Goal: Task Accomplishment & Management: Use online tool/utility

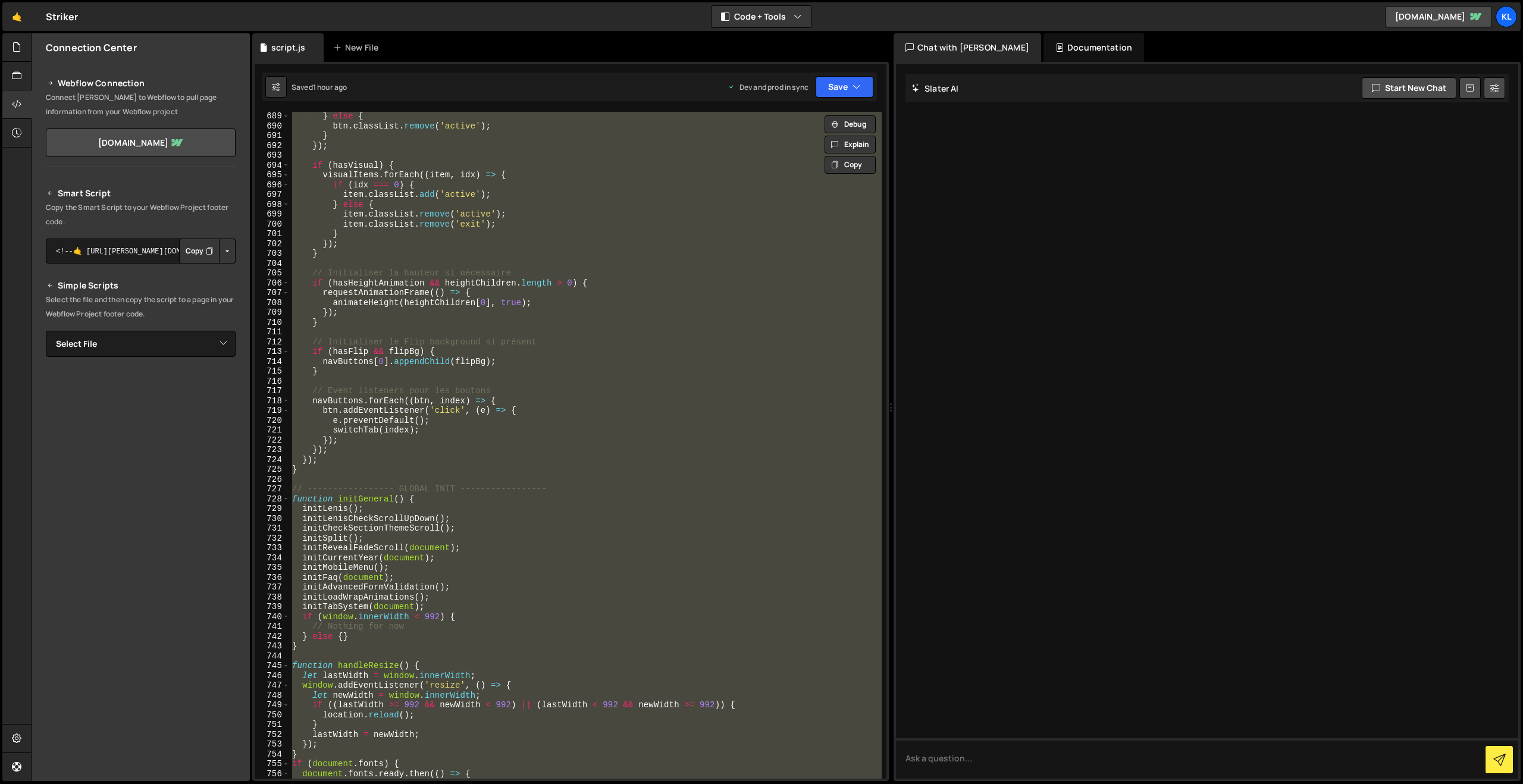
scroll to position [7353, 0]
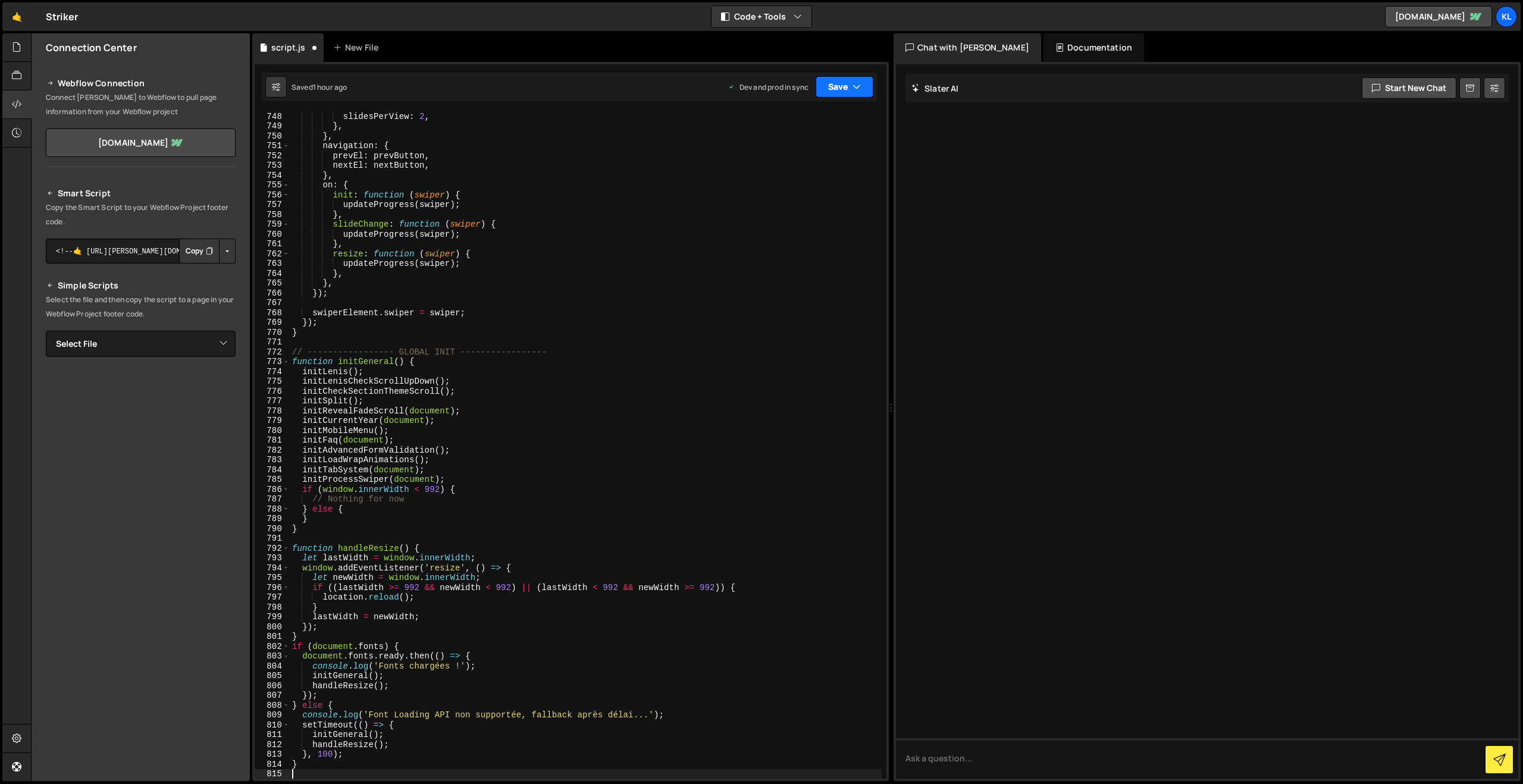
click at [842, 83] on button "Save" at bounding box center [845, 87] width 58 height 22
click at [791, 160] on button "Save to Production S Saved 1 hour ago" at bounding box center [804, 162] width 143 height 39
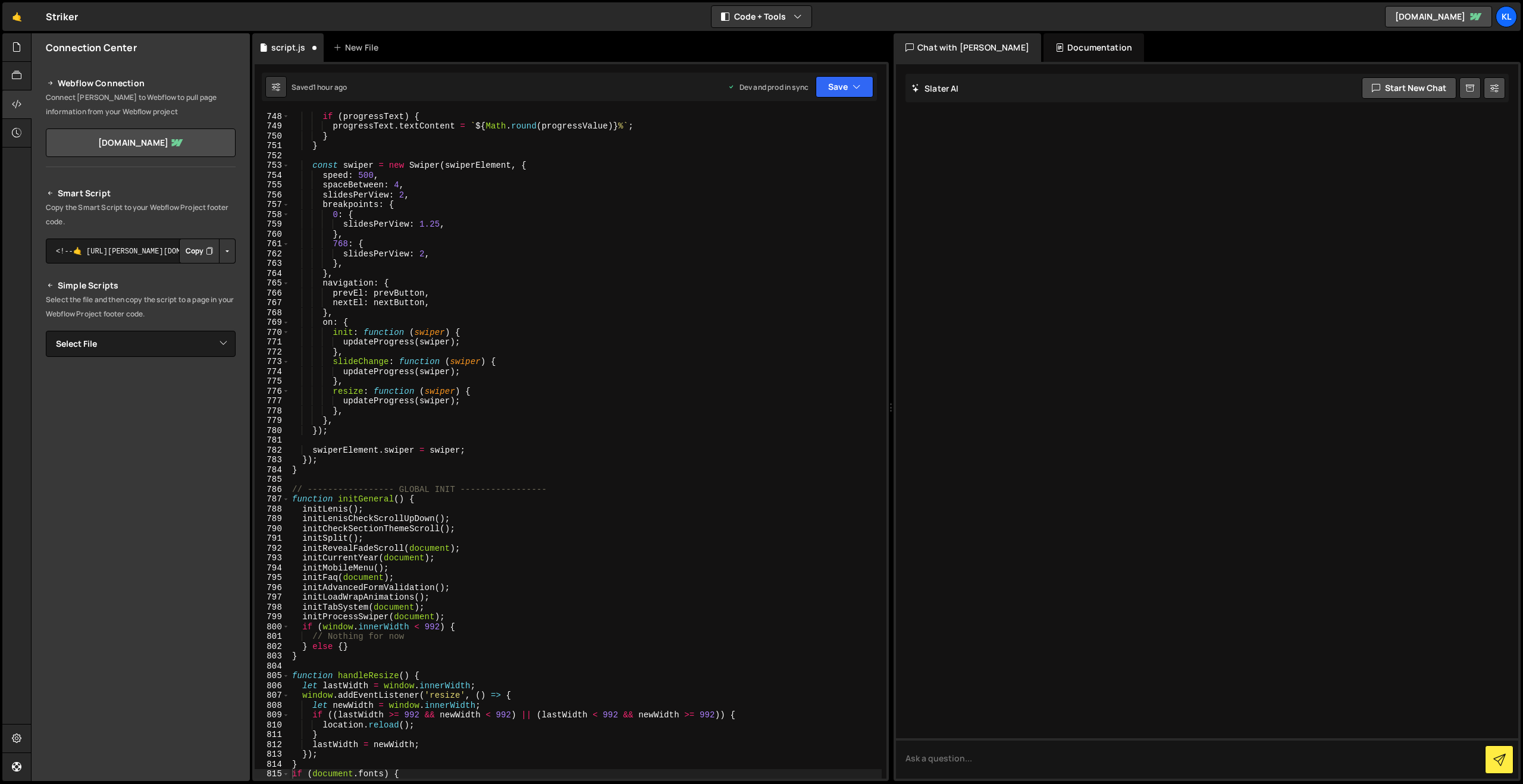
scroll to position [7333, 0]
click at [661, 454] on div "if ( progressText ) { progressText . textContent = ` ${ Math . round ( progress…" at bounding box center [586, 454] width 592 height 687
type textarea "}"
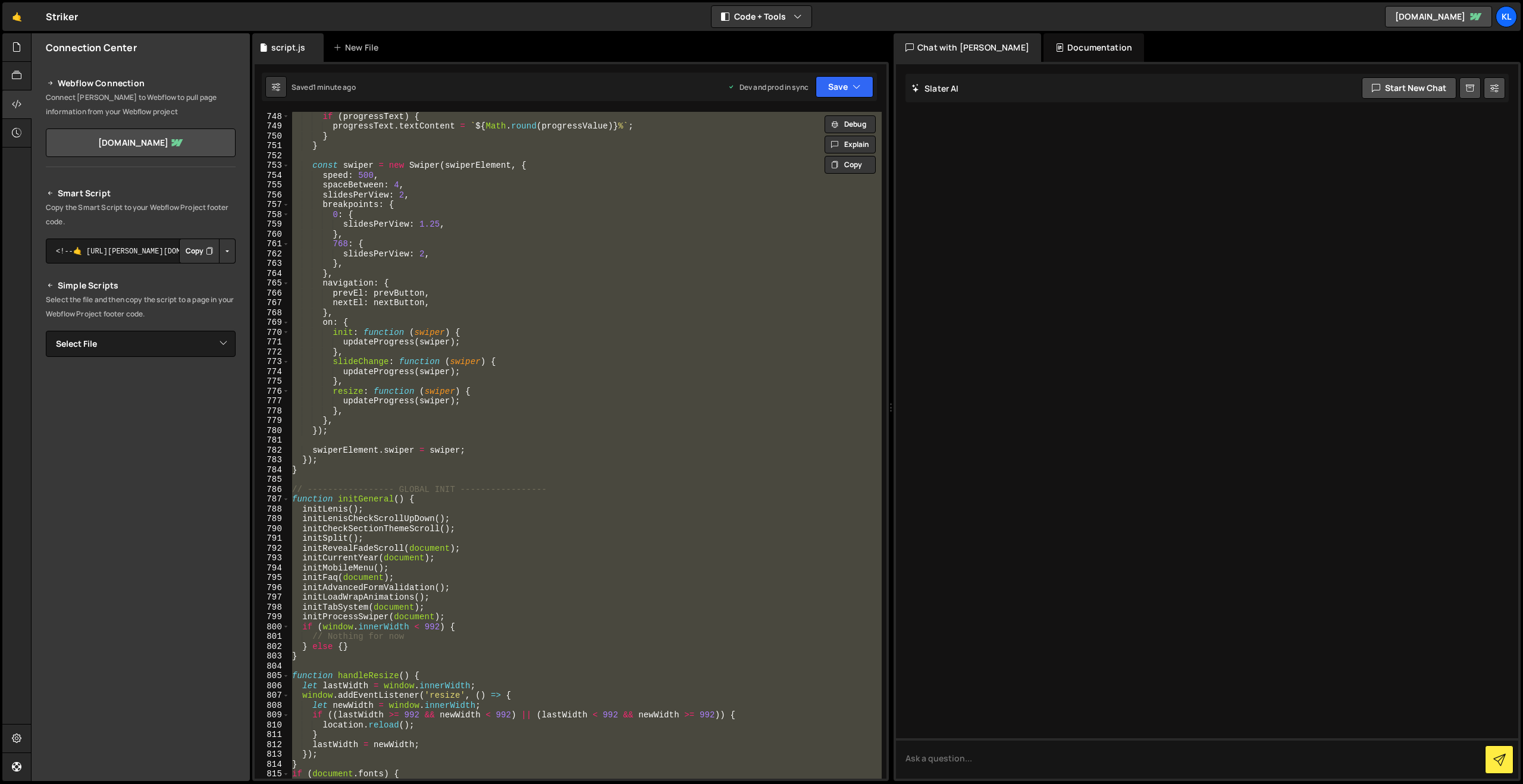
paste textarea
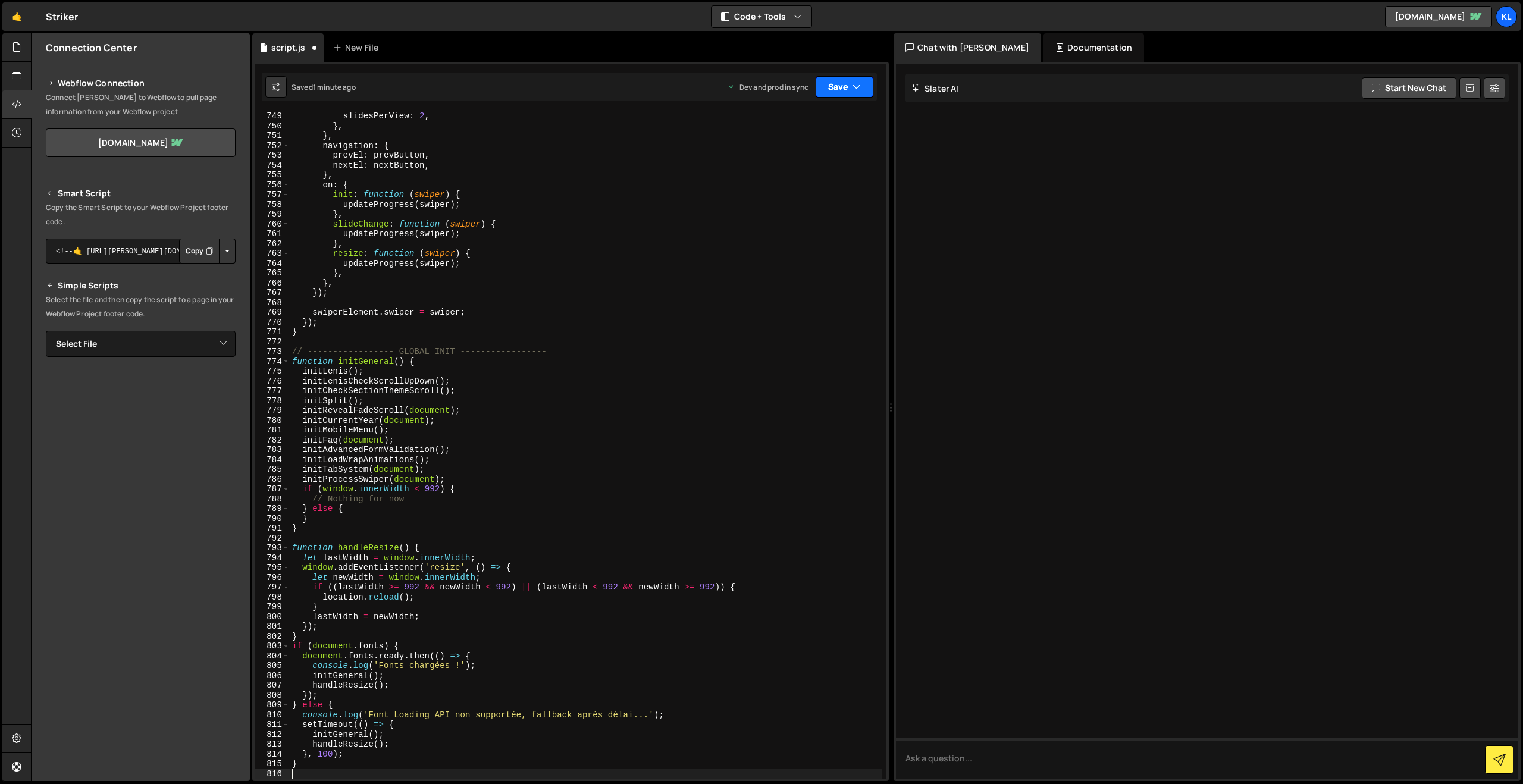
scroll to position [7362, 0]
click at [838, 84] on button "Save" at bounding box center [845, 87] width 58 height 22
click at [783, 185] on div "slidesPerView : 2 , } , } , navigation : { prevEl : prevButton , nextEl : nextB…" at bounding box center [586, 454] width 592 height 687
click at [828, 92] on button "Save" at bounding box center [845, 87] width 58 height 22
drag, startPoint x: 753, startPoint y: 171, endPoint x: 539, endPoint y: 37, distance: 252.5
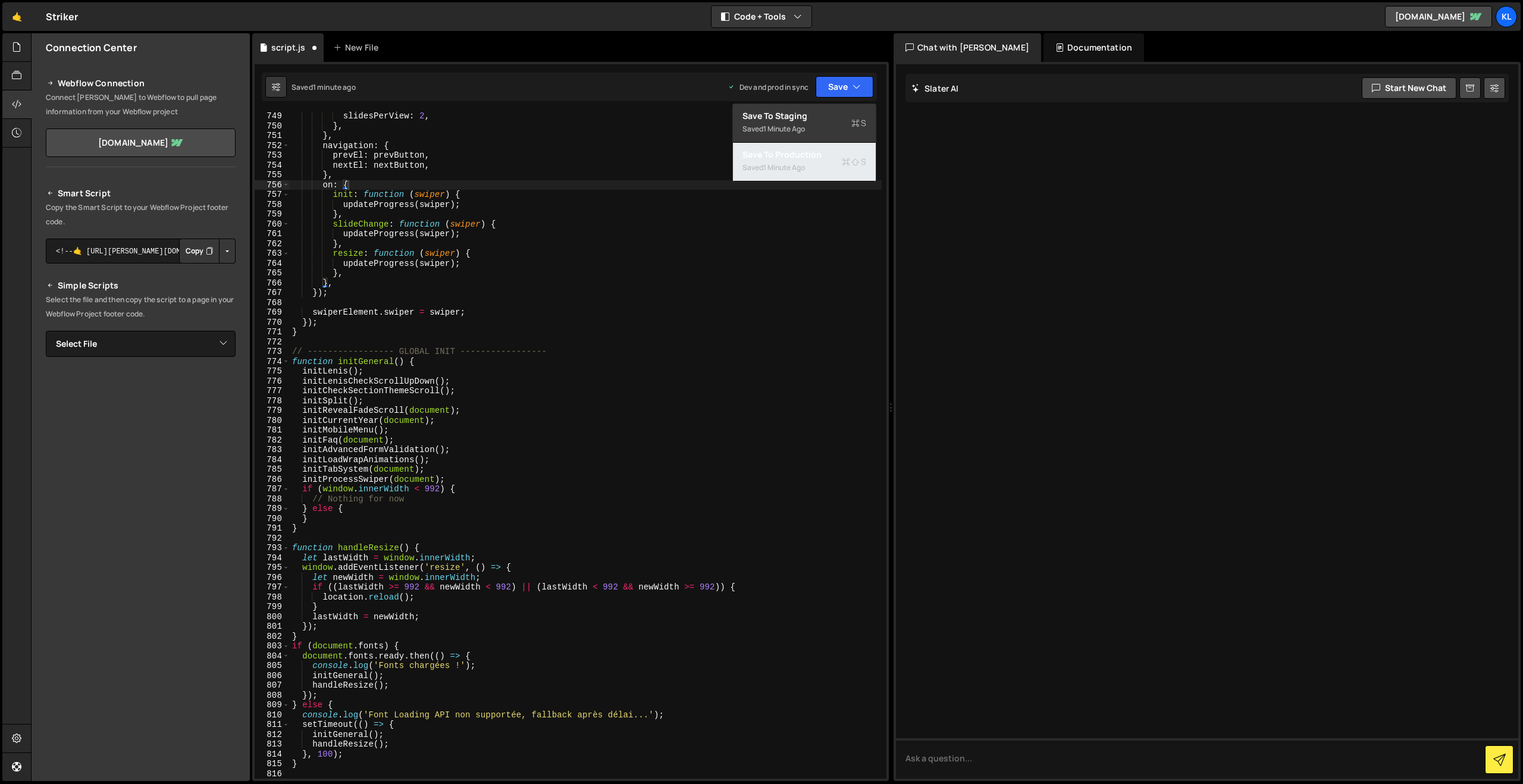
click at [753, 171] on div "Saved 1 minute ago" at bounding box center [805, 168] width 124 height 14
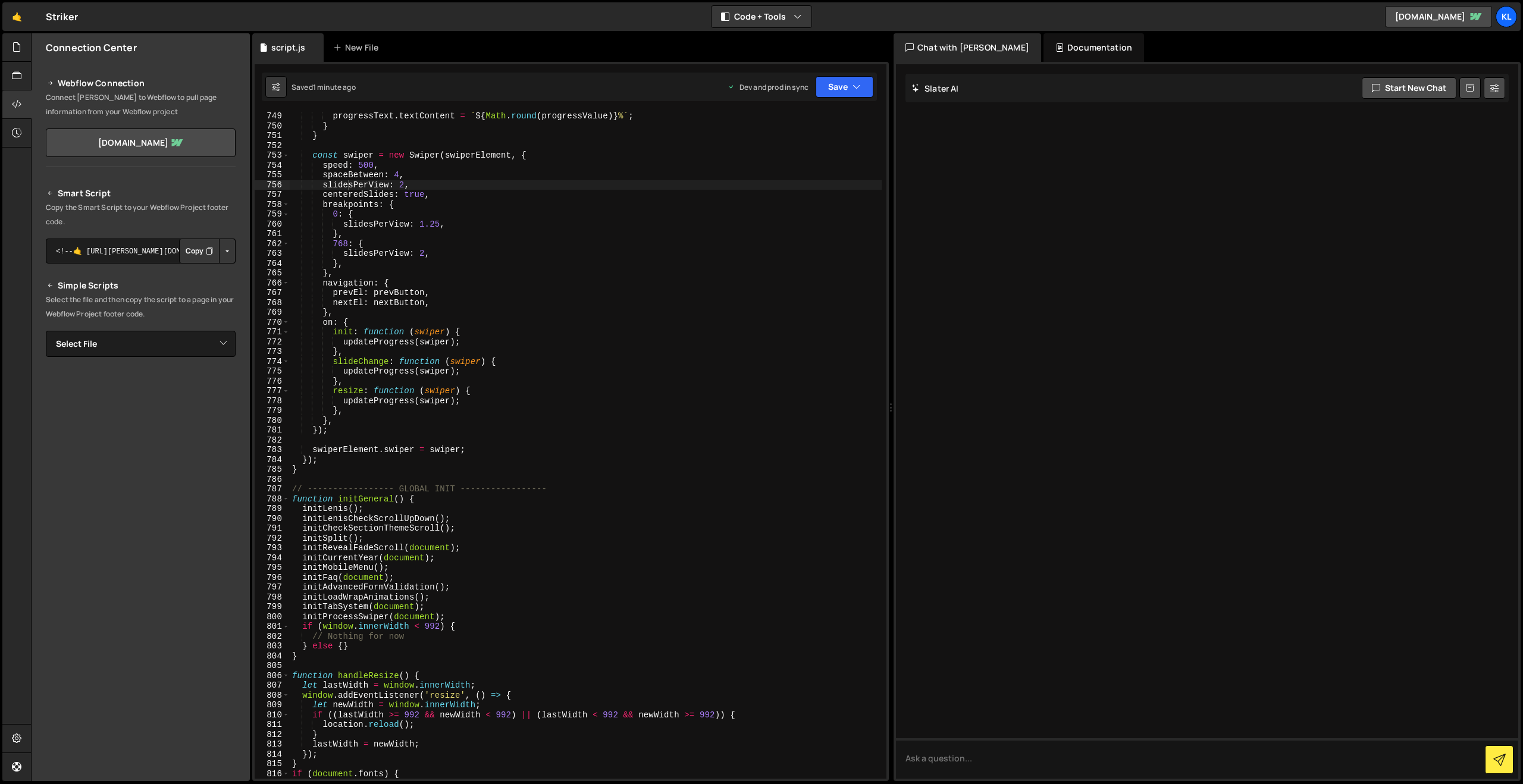
drag, startPoint x: 639, startPoint y: 360, endPoint x: 647, endPoint y: 335, distance: 26.2
click at [639, 360] on div "progressText . textContent = ` ${ Math . round ( progressValue ) } % ` ; } } co…" at bounding box center [586, 454] width 592 height 687
type textarea "}"
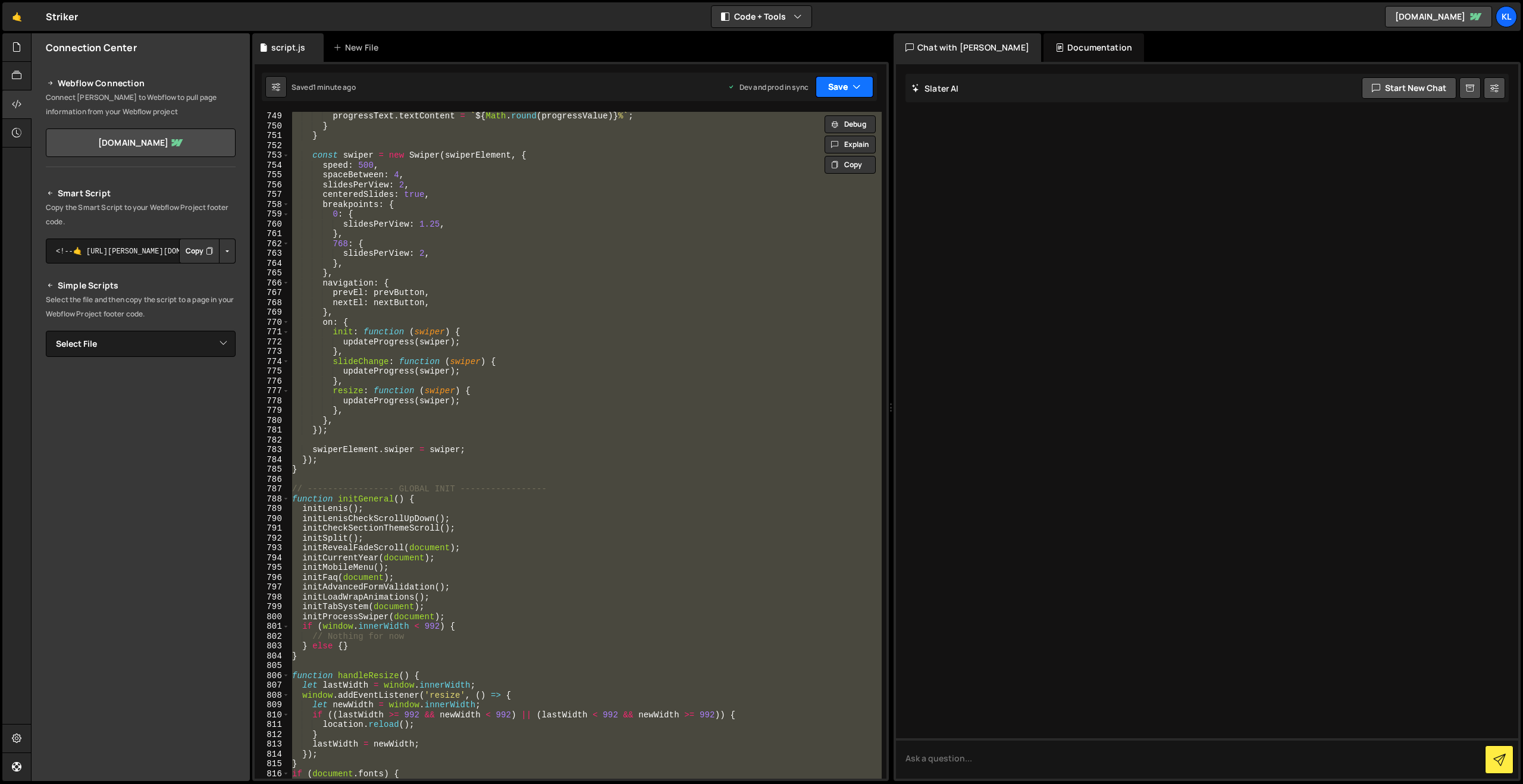
paste textarea
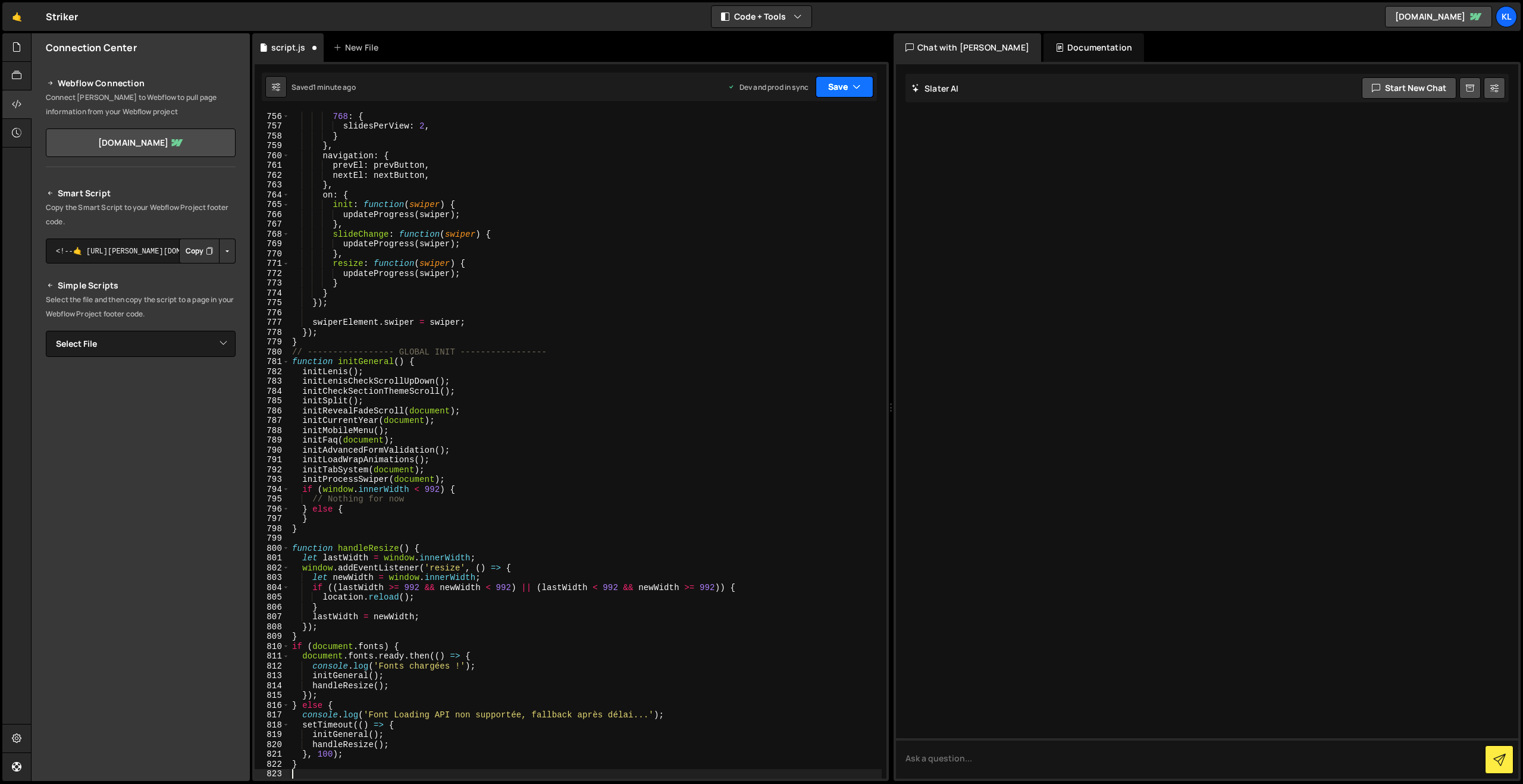
click at [847, 87] on button "Save" at bounding box center [845, 87] width 58 height 22
click at [799, 164] on div "1 minute ago" at bounding box center [784, 167] width 41 height 10
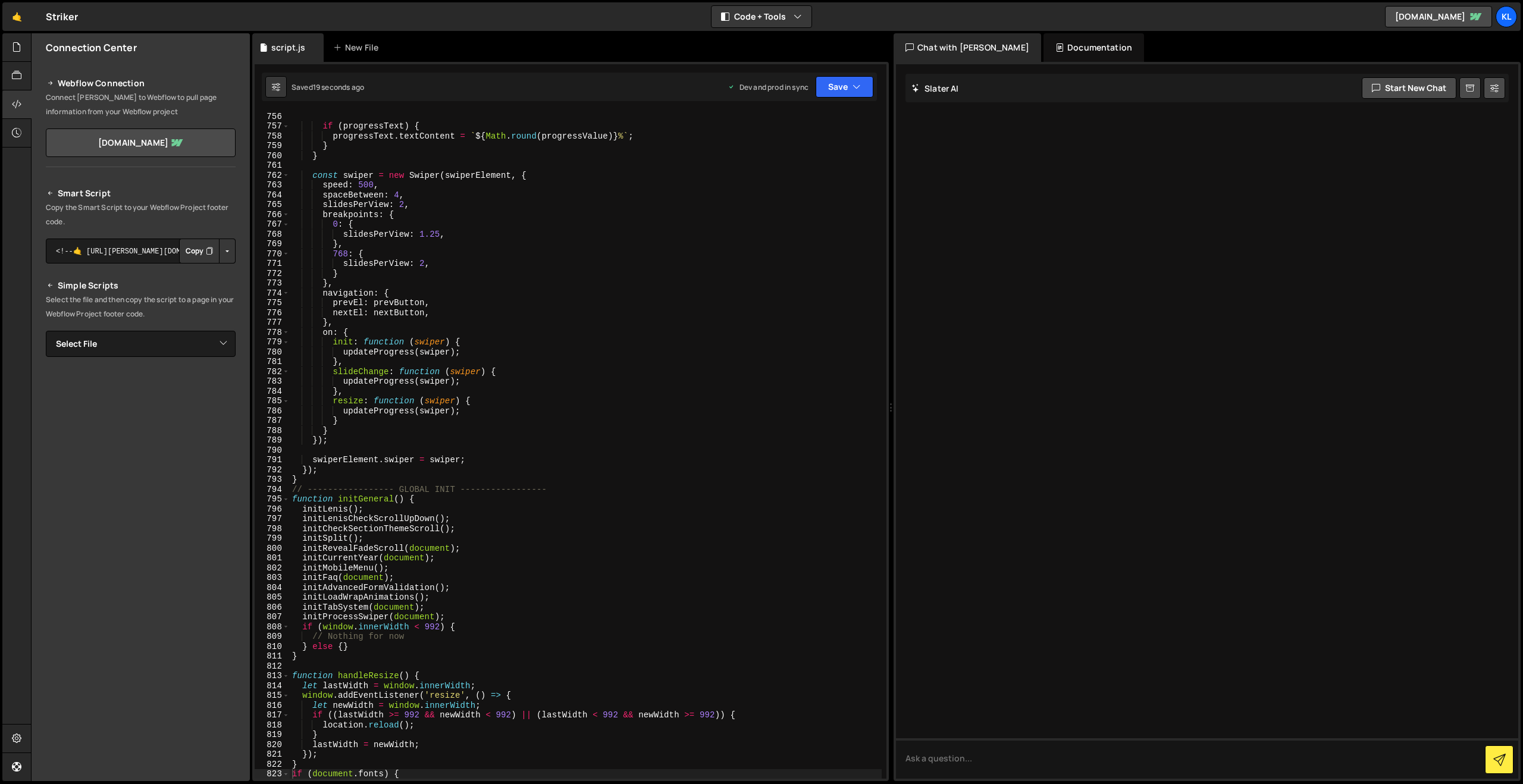
click at [708, 328] on div "if ( progressText ) { progressText . textContent = ` ${ Math . round ( progress…" at bounding box center [586, 454] width 592 height 687
type textarea "}"
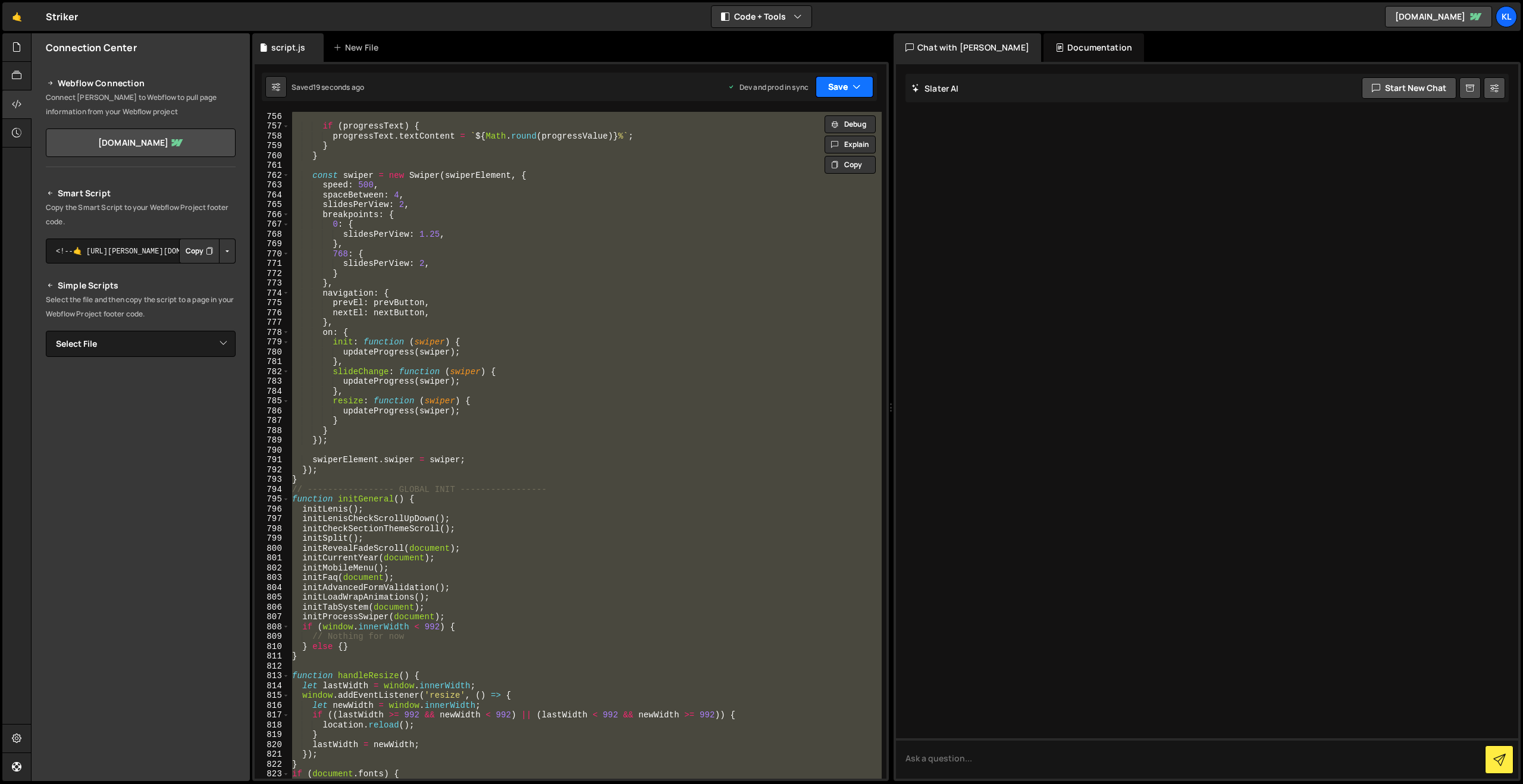
paste textarea
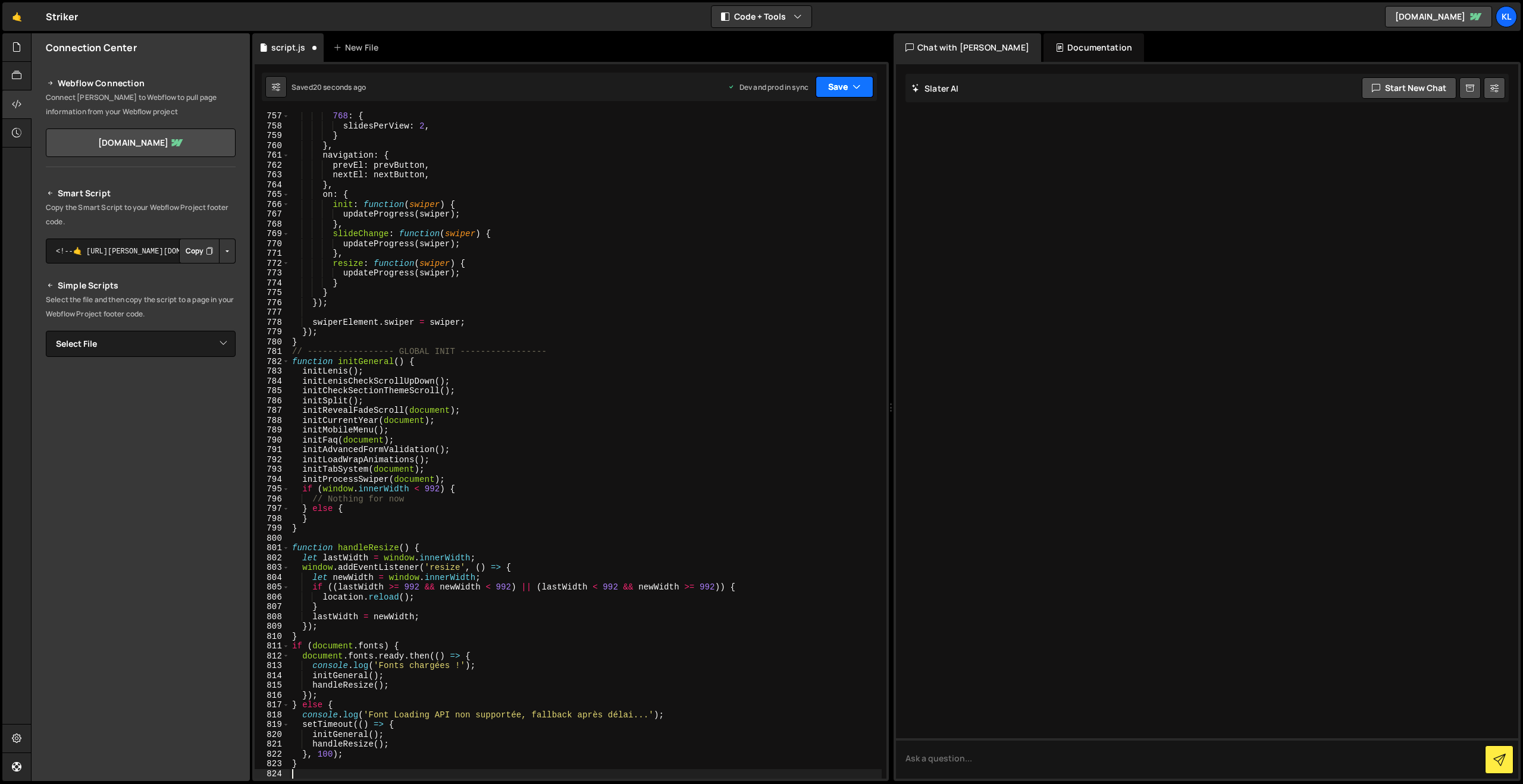
click at [832, 89] on button "Save" at bounding box center [845, 87] width 58 height 22
drag, startPoint x: 787, startPoint y: 159, endPoint x: 495, endPoint y: 8, distance: 328.7
click at [786, 159] on div "Save to Production S" at bounding box center [805, 155] width 124 height 12
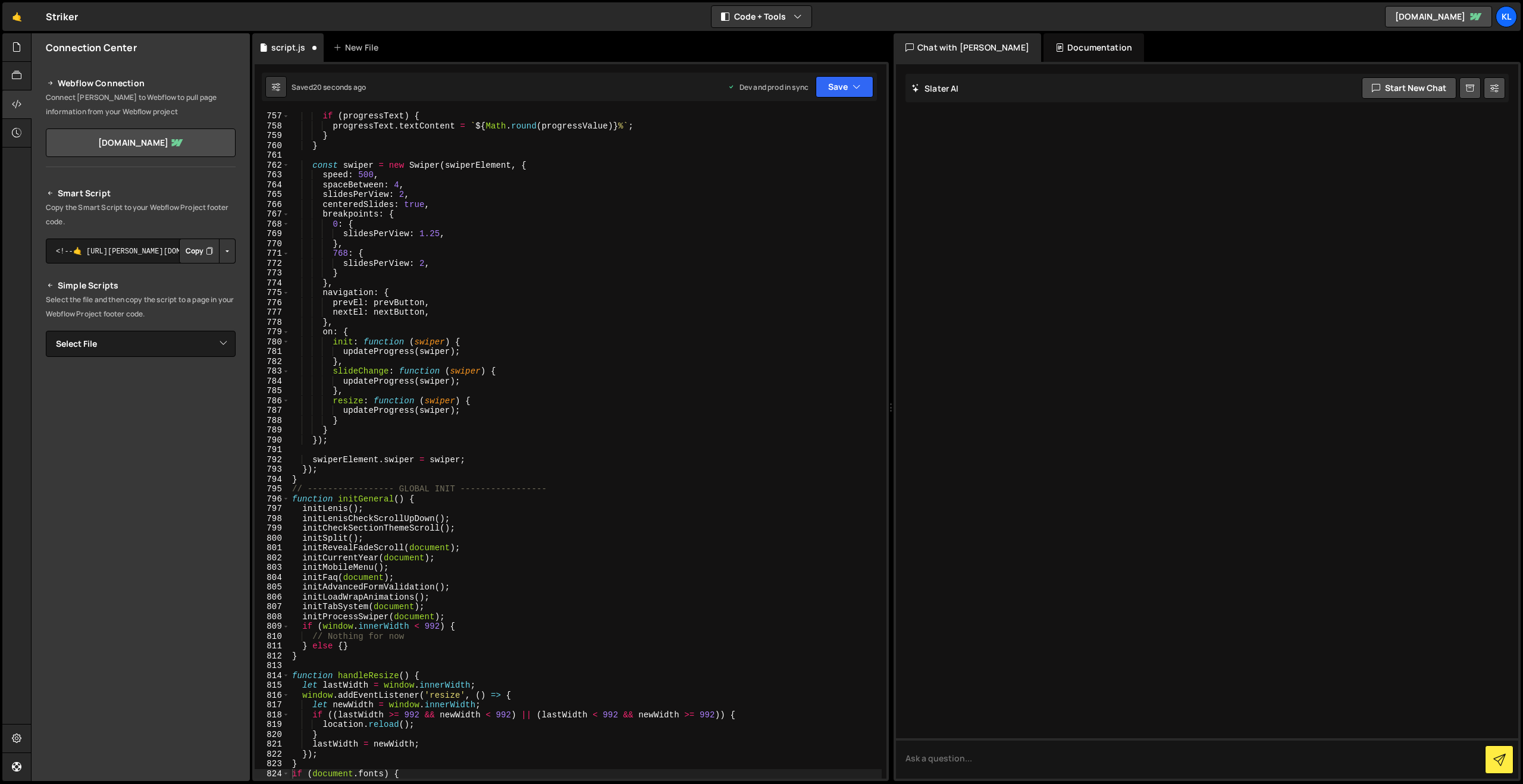
scroll to position [7421, 0]
click at [637, 347] on div "if ( progressText ) { progressText . textContent = ` ${ Math . round ( progress…" at bounding box center [586, 454] width 592 height 687
type textarea "}"
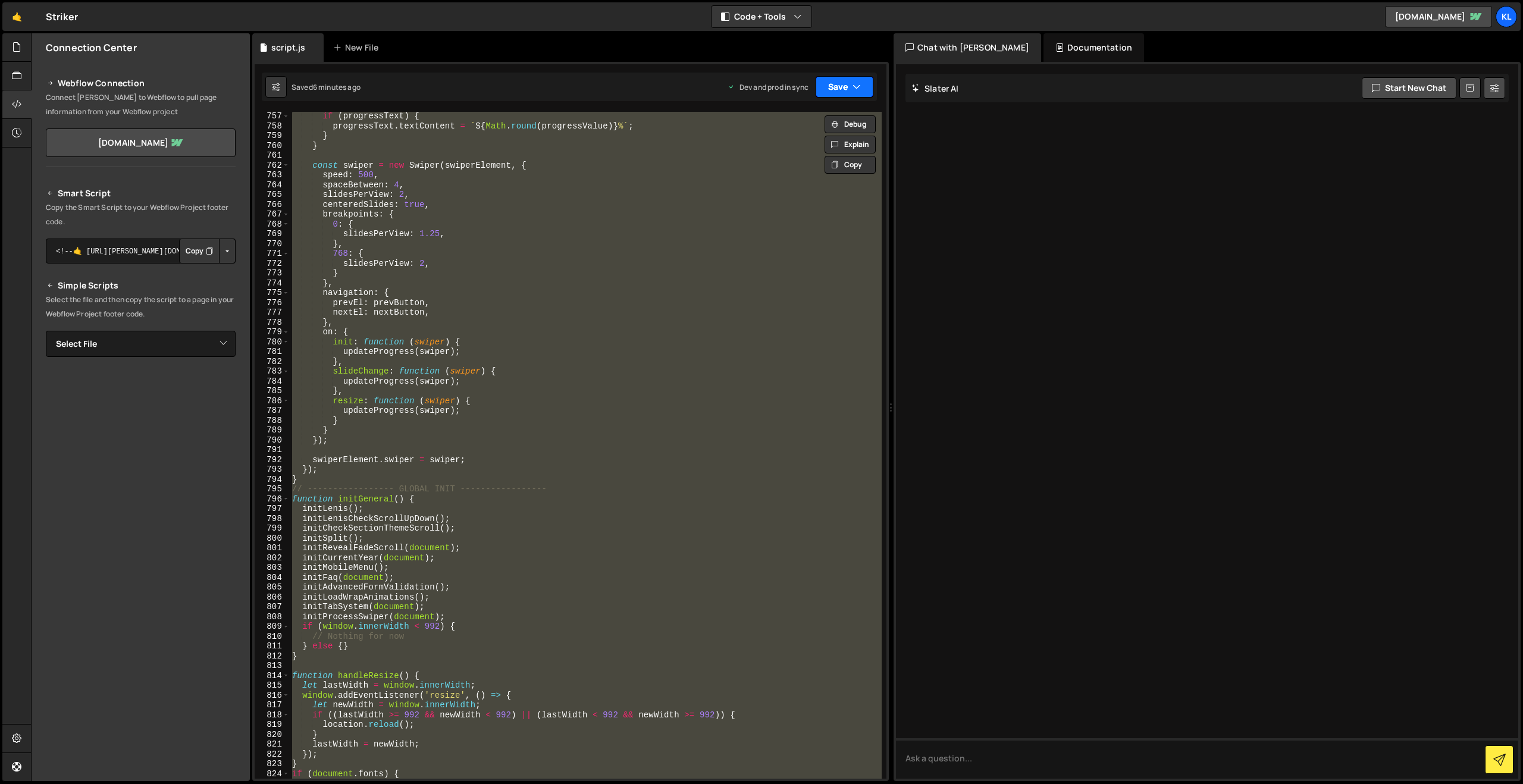
paste textarea
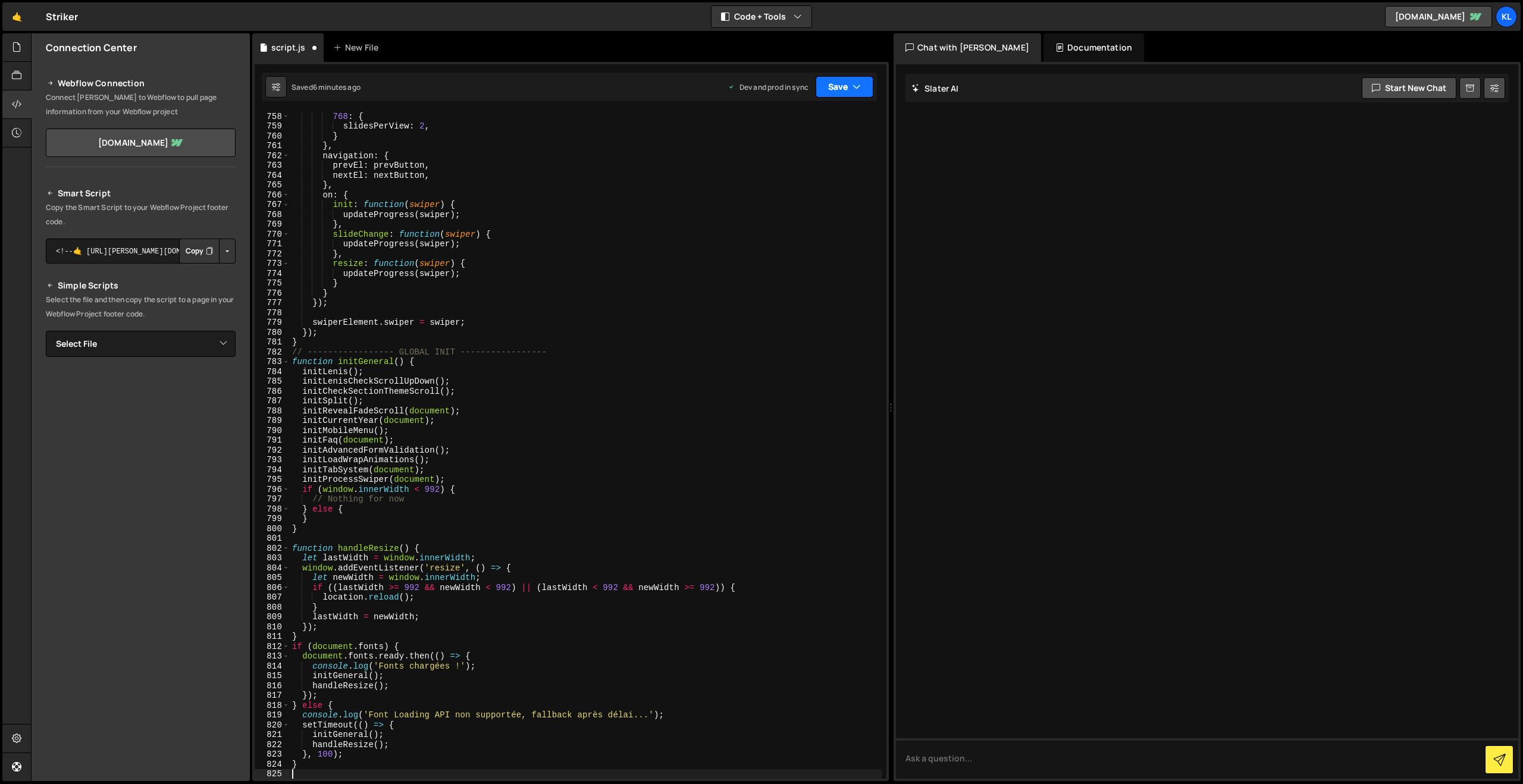
click at [843, 89] on button "Save" at bounding box center [845, 87] width 58 height 22
click at [771, 166] on div "6 minutes ago" at bounding box center [786, 167] width 47 height 10
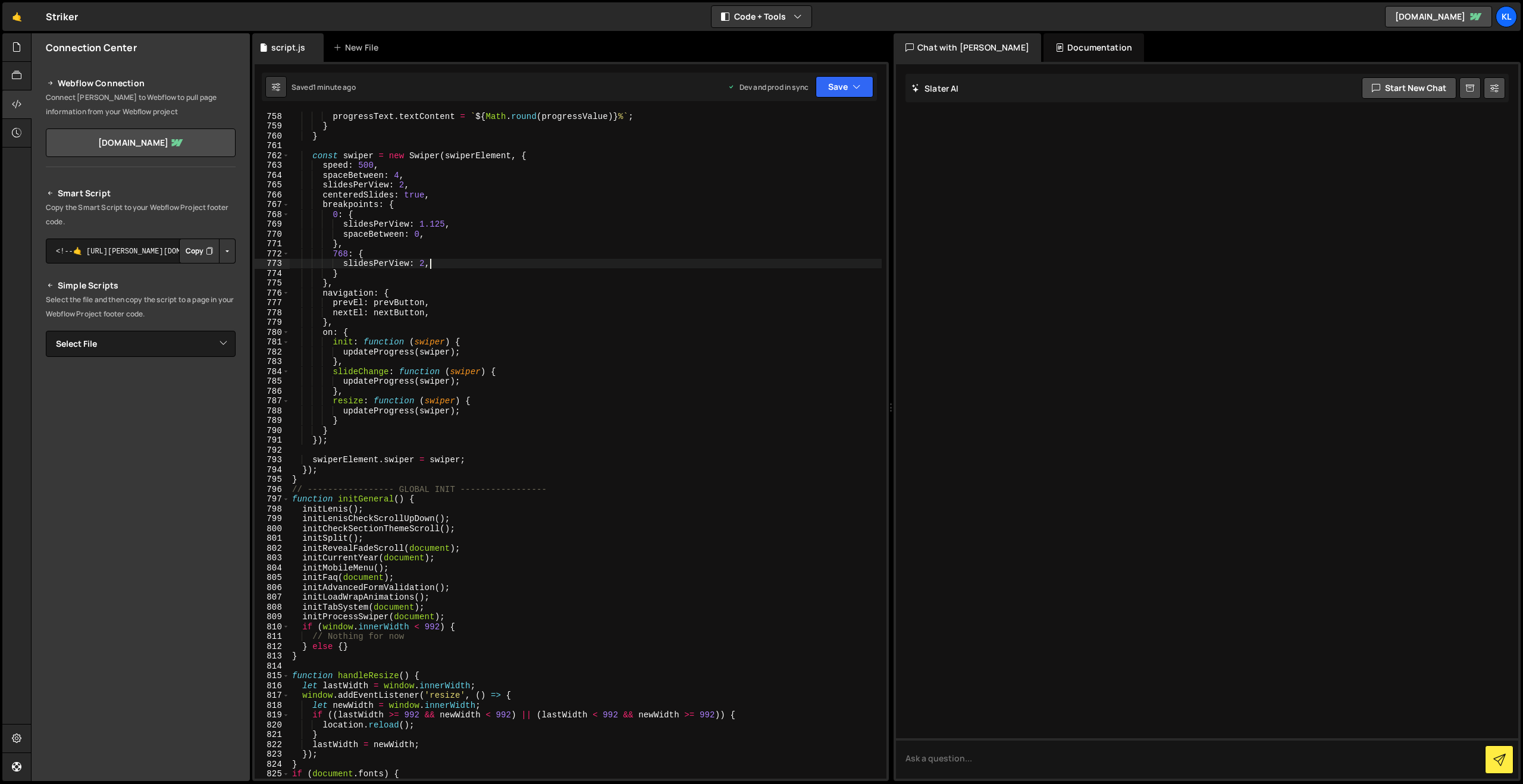
click at [478, 262] on div "progressText . textContent = ` ${ Math . round ( progressValue ) } % ` ; } } co…" at bounding box center [586, 454] width 592 height 687
type textarea "}"
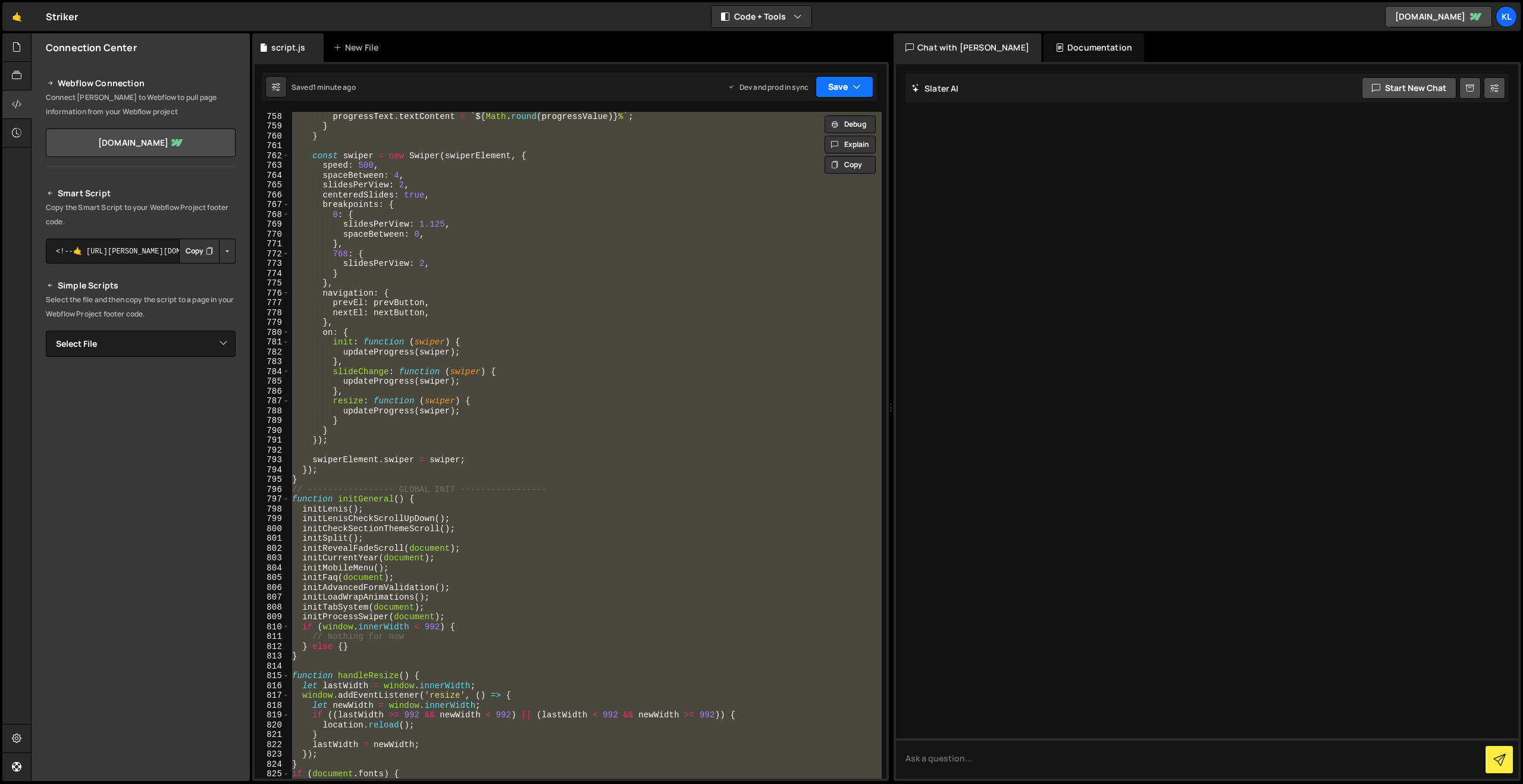
paste textarea
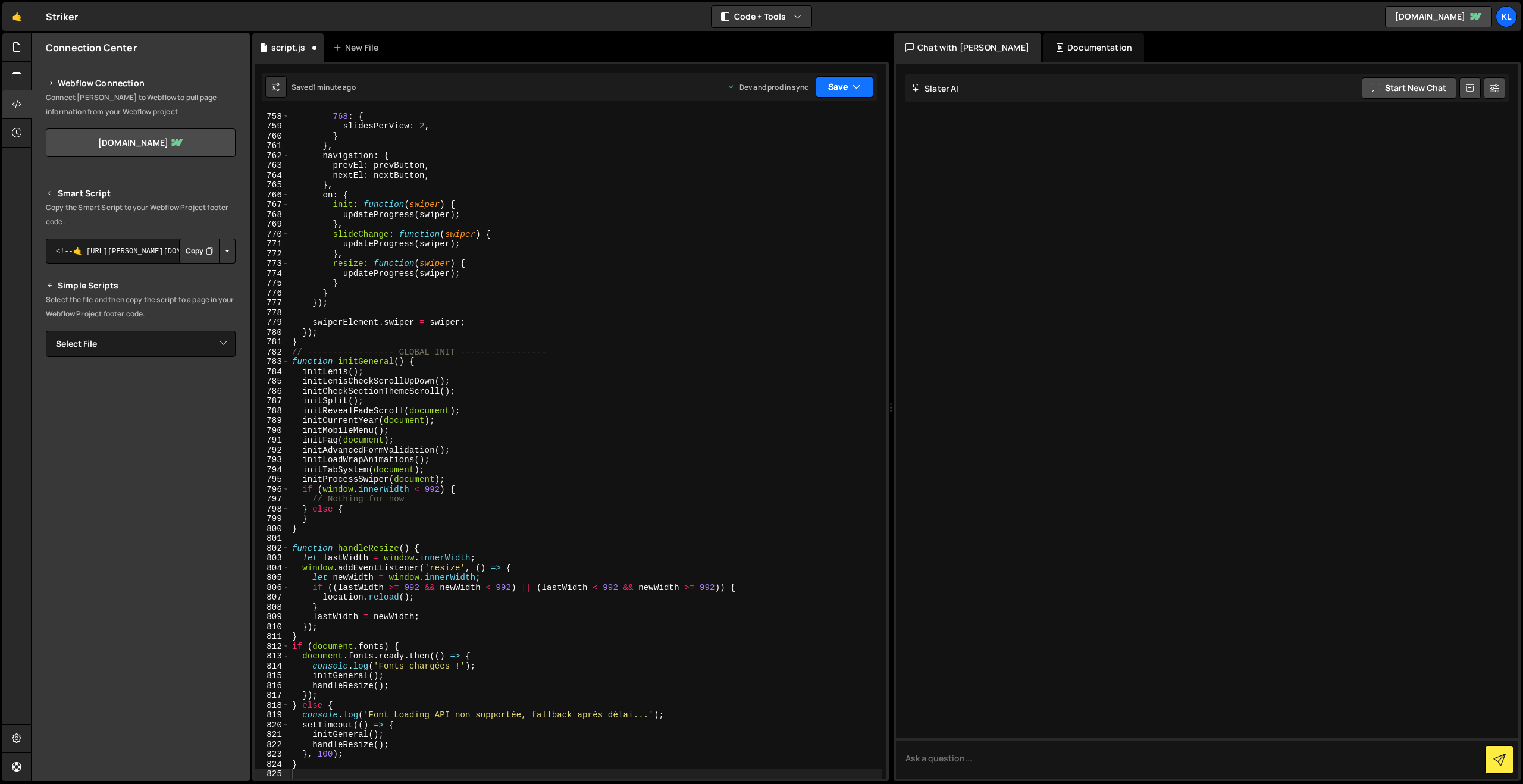
drag, startPoint x: 836, startPoint y: 80, endPoint x: 805, endPoint y: 143, distance: 70.2
click at [836, 81] on button "Save" at bounding box center [845, 87] width 58 height 22
click at [773, 155] on div "Save to Production S" at bounding box center [805, 155] width 124 height 12
